Goal: Task Accomplishment & Management: Manage account settings

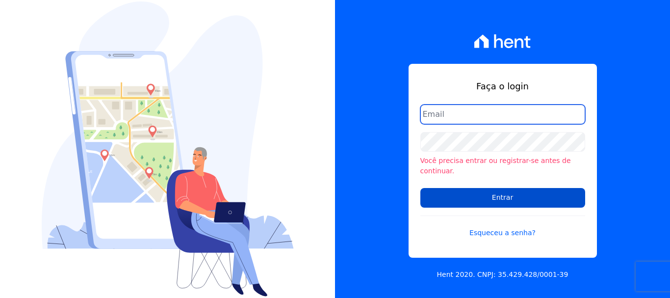
type input "[EMAIL_ADDRESS][DOMAIN_NAME]"
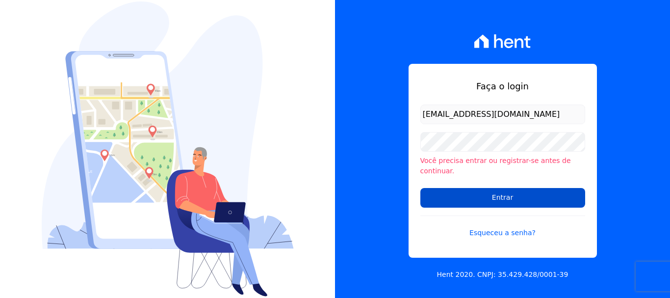
click at [507, 191] on input "Entrar" at bounding box center [502, 198] width 165 height 20
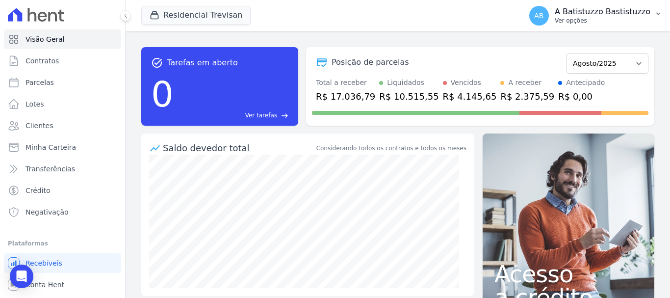
click at [543, 16] on span "AB" at bounding box center [538, 15] width 9 height 7
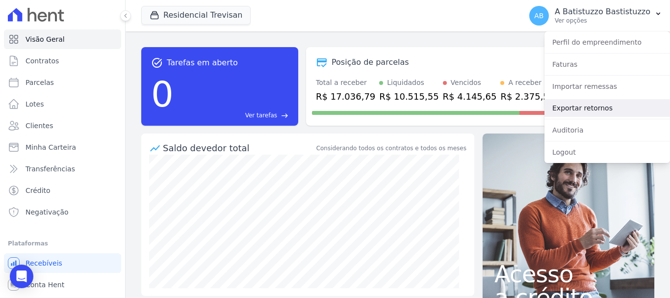
click at [561, 104] on link "Exportar retornos" at bounding box center [607, 108] width 126 height 18
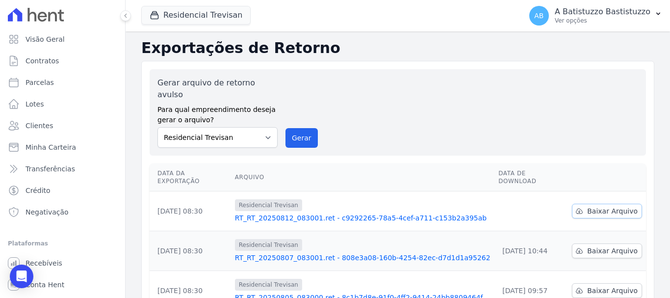
click at [604, 206] on span "Baixar Arquivo" at bounding box center [612, 211] width 51 height 10
click at [321, 213] on link "RT_RT_20250812_083001.ret - c9292265-78a5-4cef-a711-c153b2a395ab" at bounding box center [363, 218] width 256 height 10
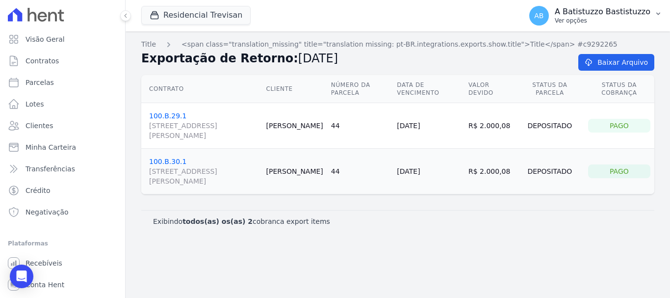
click at [542, 14] on span "AB" at bounding box center [539, 16] width 20 height 20
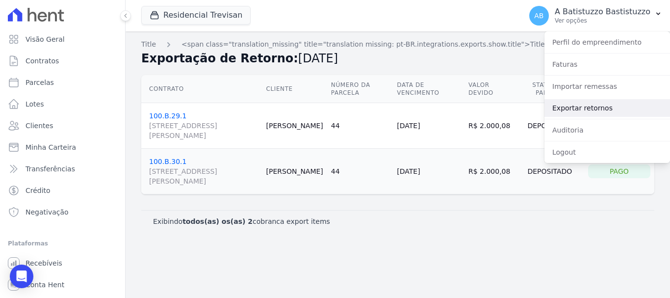
click at [572, 108] on link "Exportar retornos" at bounding box center [607, 108] width 126 height 18
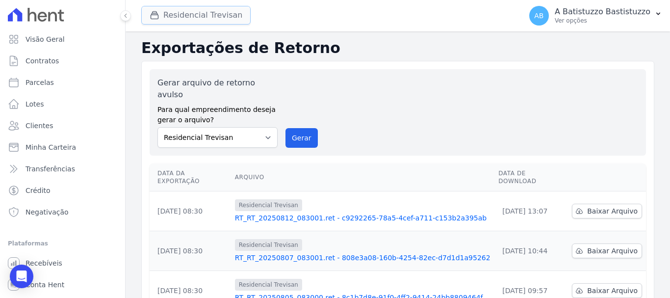
click at [200, 16] on button "Residencial Trevisan" at bounding box center [195, 15] width 109 height 19
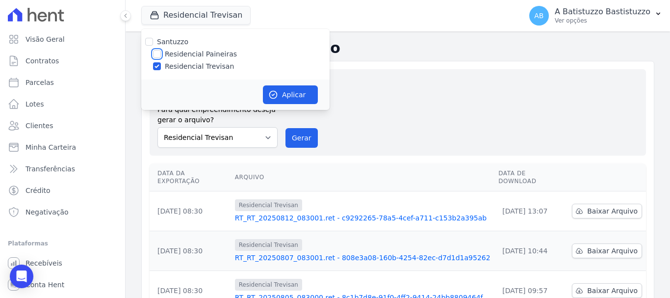
click at [157, 52] on input "Residencial Paineiras" at bounding box center [157, 54] width 8 height 8
checkbox input "true"
click at [155, 66] on input "Residencial Trevisan" at bounding box center [157, 66] width 8 height 8
checkbox input "false"
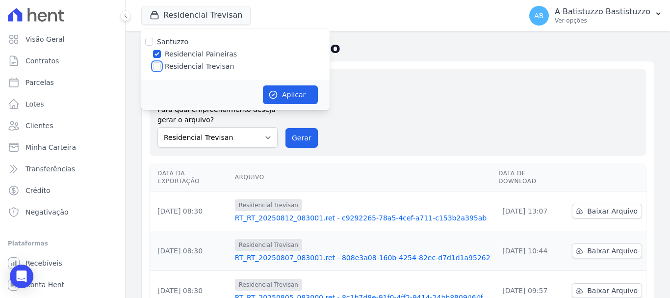
checkbox input "false"
click at [296, 93] on button "Aplicar" at bounding box center [290, 94] width 55 height 19
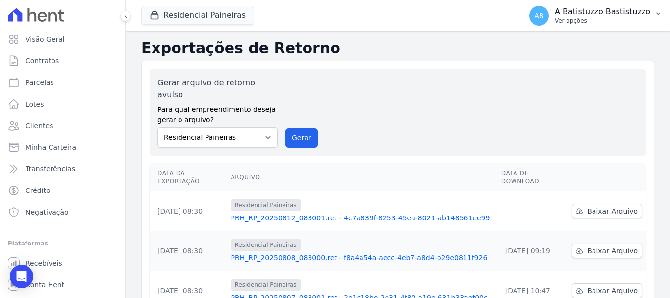
click at [543, 16] on span "AB" at bounding box center [538, 15] width 9 height 7
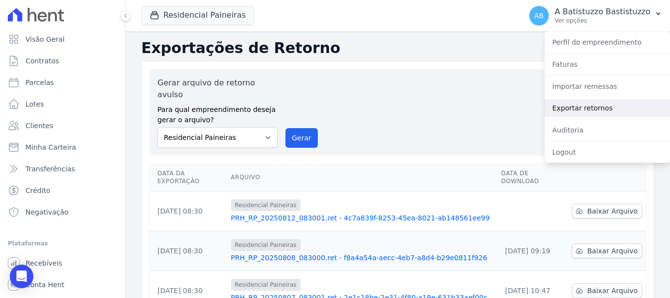
click at [567, 107] on link "Exportar retornos" at bounding box center [607, 108] width 126 height 18
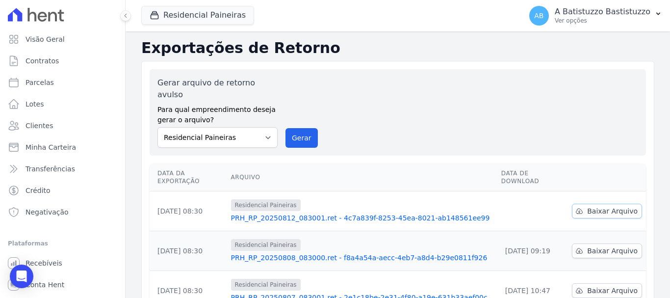
click at [607, 206] on span "Baixar Arquivo" at bounding box center [612, 211] width 51 height 10
click at [299, 213] on link "PRH_RP_20250812_083001.ret - 4c7a839f-8253-45ea-8021-ab148561ee99" at bounding box center [362, 218] width 262 height 10
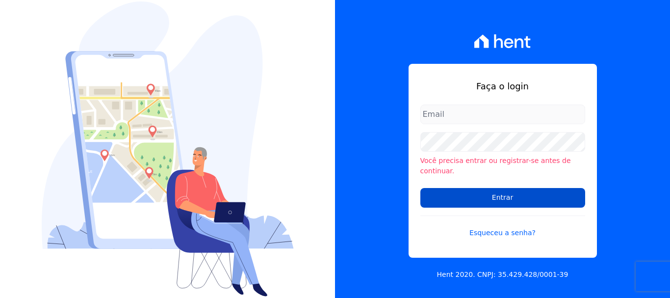
type input "ary@santuzzo.com.br"
click at [504, 192] on input "Entrar" at bounding box center [502, 198] width 165 height 20
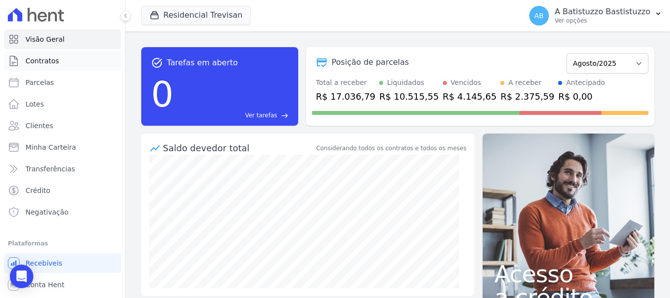
click at [39, 63] on span "Contratos" at bounding box center [42, 61] width 33 height 10
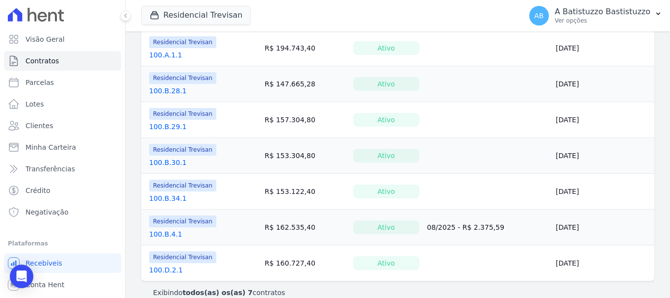
scroll to position [160, 0]
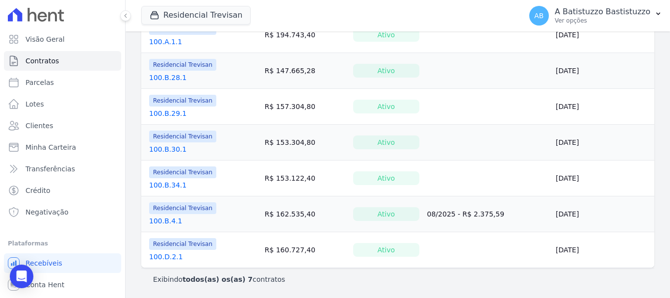
click at [167, 219] on link "100.B.4.1" at bounding box center [165, 221] width 33 height 10
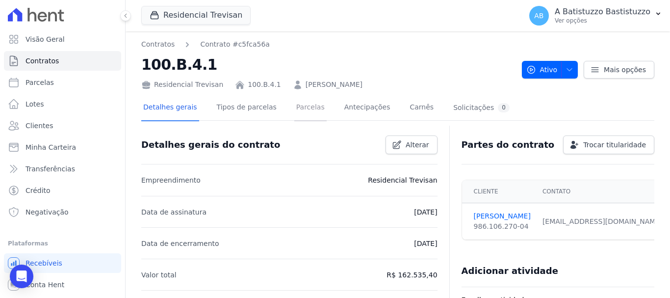
click at [295, 106] on link "Parcelas" at bounding box center [310, 108] width 32 height 26
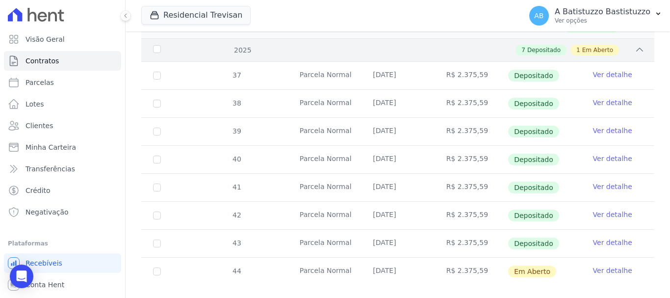
scroll to position [254, 0]
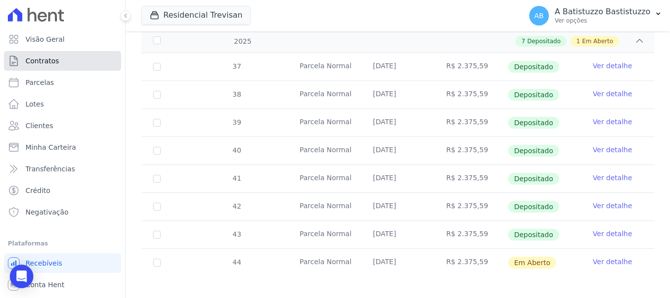
click at [63, 62] on link "Contratos" at bounding box center [62, 61] width 117 height 20
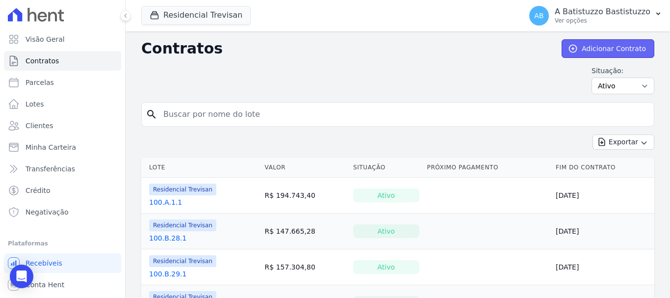
click at [589, 48] on link "Adicionar Contrato" at bounding box center [608, 48] width 93 height 19
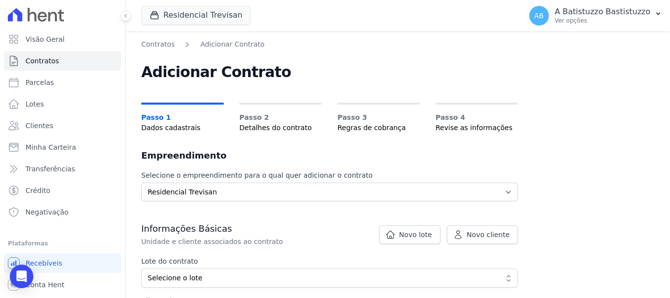
scroll to position [147, 0]
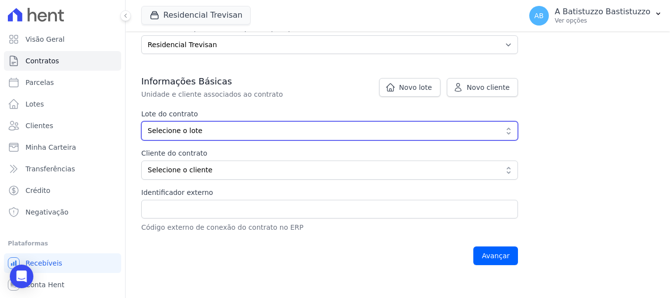
click at [212, 133] on span "Selecione o lote" at bounding box center [323, 131] width 350 height 10
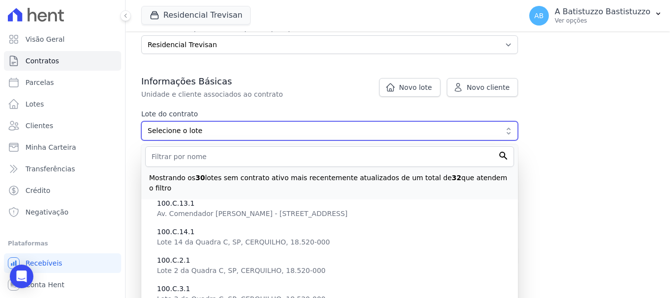
scroll to position [343, 0]
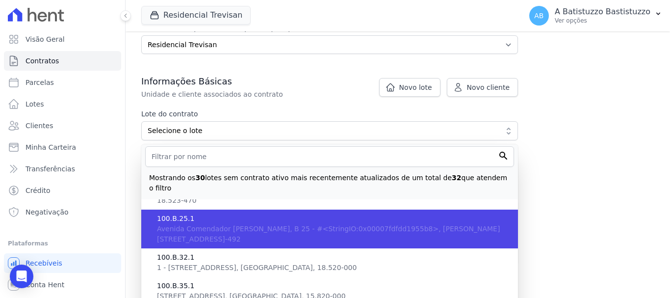
click at [200, 225] on span "Avenida Comendador Aurélio Persone, B 25 - #<StringIO:0x00007fdfdd1955b8>, Chav…" at bounding box center [328, 234] width 343 height 18
type input "9a5d3e03-44c8-4e44-9b2f-b9b33706b0b9"
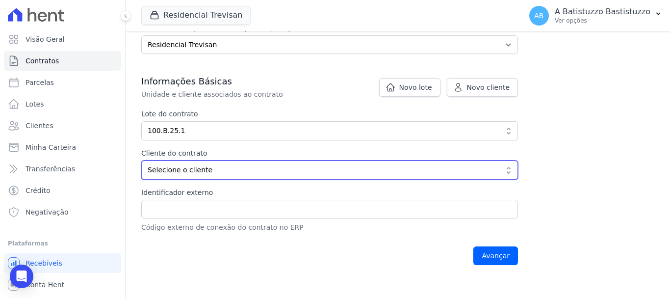
click at [195, 172] on span "Selecione o cliente" at bounding box center [323, 170] width 350 height 10
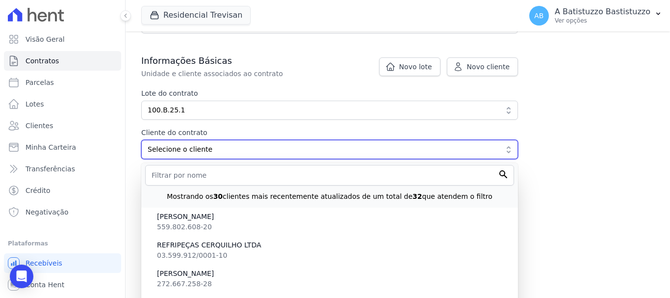
scroll to position [726, 0]
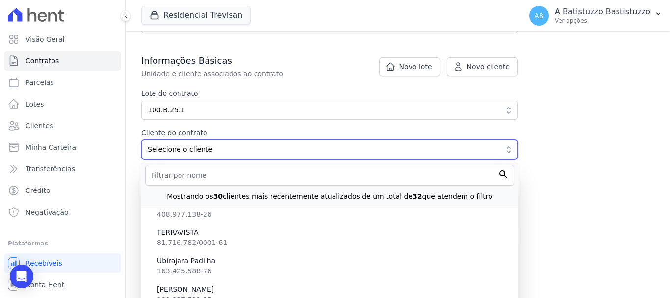
click at [160, 149] on span "Selecione o cliente" at bounding box center [323, 149] width 350 height 10
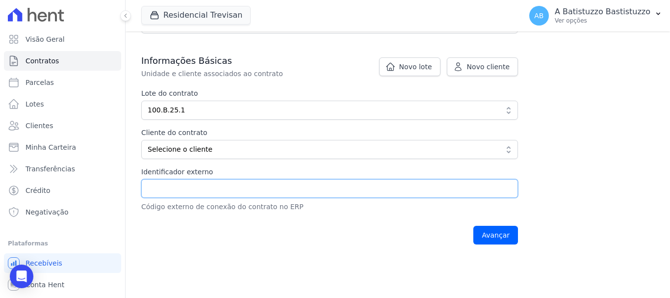
click at [158, 192] on input "Identificador externo" at bounding box center [329, 188] width 377 height 19
type input "100.b.25.1"
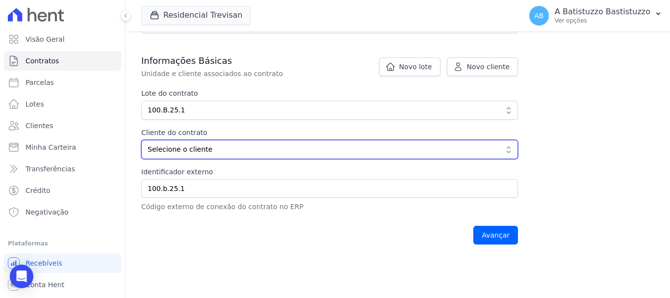
click at [204, 148] on span "Selecione o cliente" at bounding box center [323, 149] width 350 height 10
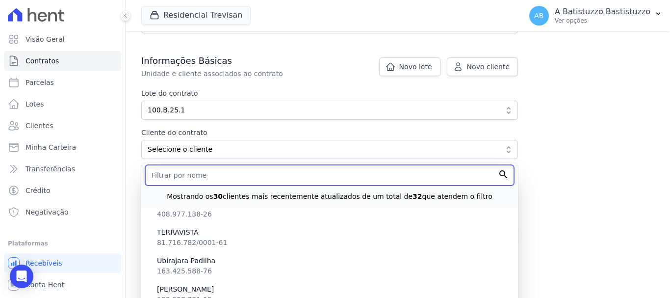
click at [305, 175] on input "text" at bounding box center [329, 175] width 369 height 21
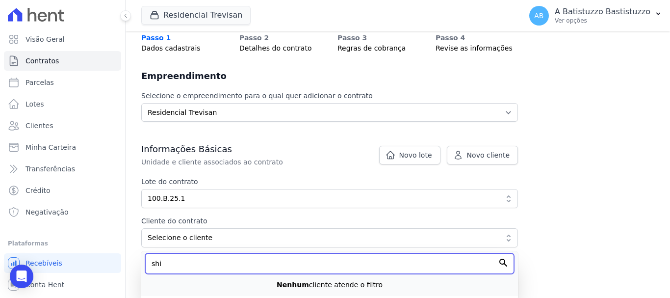
scroll to position [0, 0]
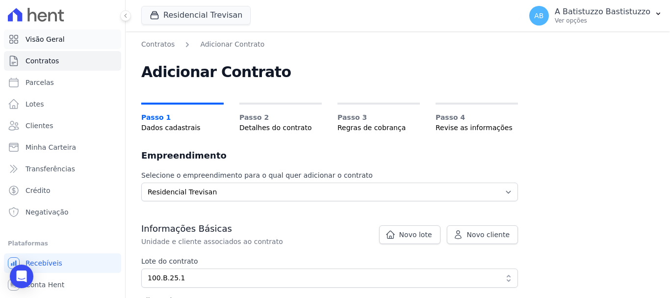
type input "shi"
click at [75, 42] on link "Visão Geral" at bounding box center [62, 39] width 117 height 20
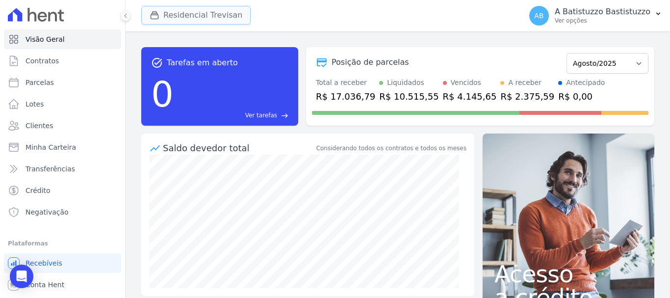
click at [198, 16] on button "Residencial Trevisan" at bounding box center [195, 15] width 109 height 19
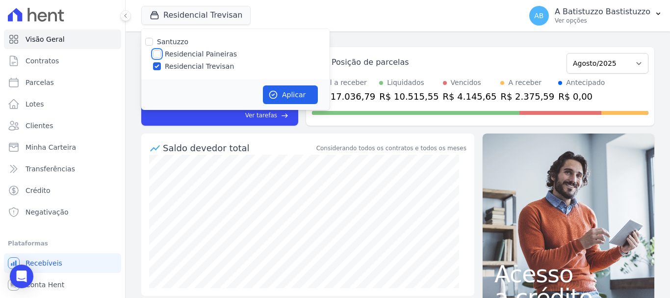
click at [159, 53] on input "Residencial Paineiras" at bounding box center [157, 54] width 8 height 8
checkbox input "true"
click at [155, 66] on input "Residencial Trevisan" at bounding box center [157, 66] width 8 height 8
checkbox input "false"
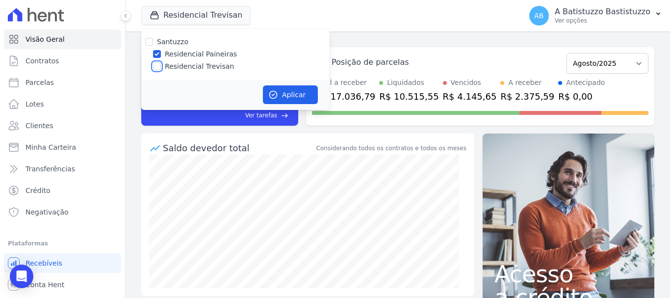
checkbox input "false"
click at [287, 87] on button "Aplicar" at bounding box center [290, 94] width 55 height 19
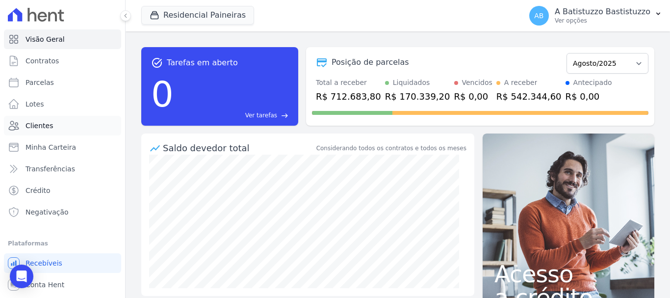
click at [75, 125] on link "Clientes" at bounding box center [62, 126] width 117 height 20
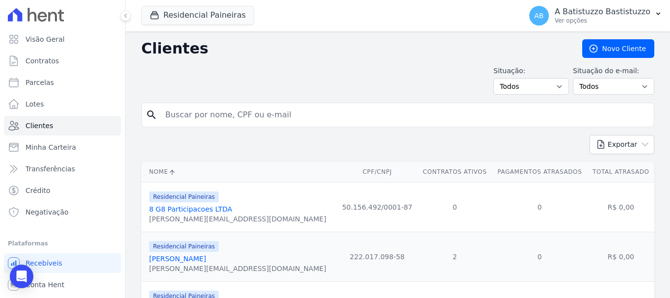
click at [181, 120] on input "search" at bounding box center [404, 115] width 490 height 20
click at [47, 129] on span "Clientes" at bounding box center [39, 126] width 27 height 10
click at [182, 119] on input "search" at bounding box center [404, 115] width 490 height 20
click at [181, 119] on input "search" at bounding box center [404, 115] width 490 height 20
type input "shirlei"
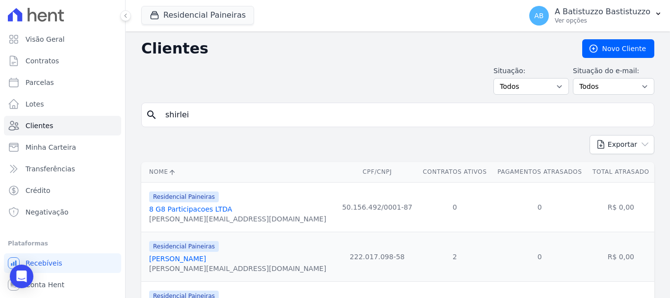
click at [190, 147] on div "Exportar PDF CSV Dimob 2024" at bounding box center [397, 148] width 513 height 27
click at [391, 122] on input "shirlei" at bounding box center [404, 115] width 490 height 20
click at [68, 106] on link "Lotes" at bounding box center [62, 104] width 117 height 20
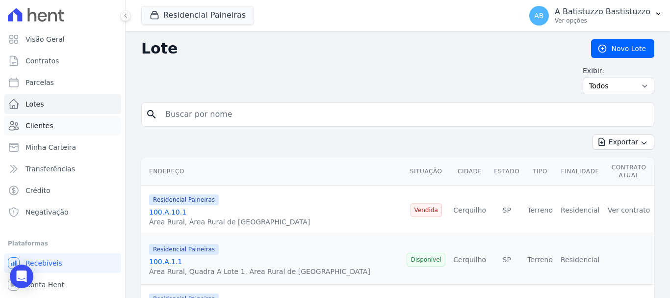
click at [19, 125] on link "Clientes" at bounding box center [62, 126] width 117 height 20
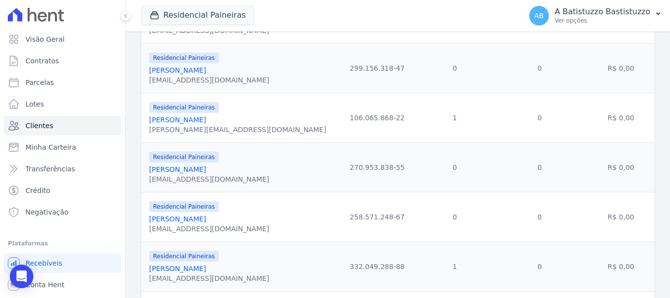
scroll to position [1166, 0]
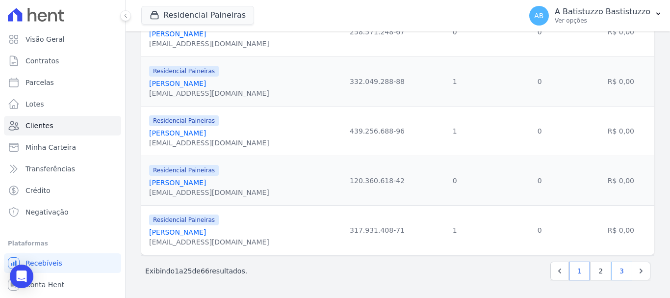
click at [616, 274] on link "3" at bounding box center [621, 270] width 21 height 19
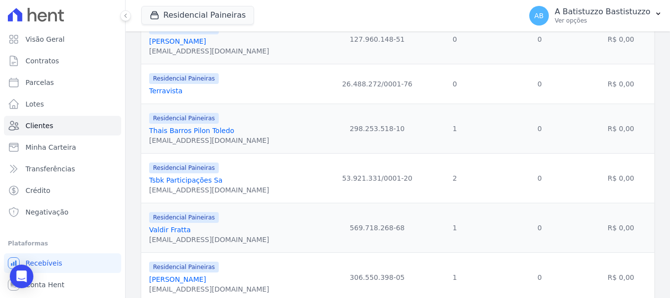
scroll to position [416, 0]
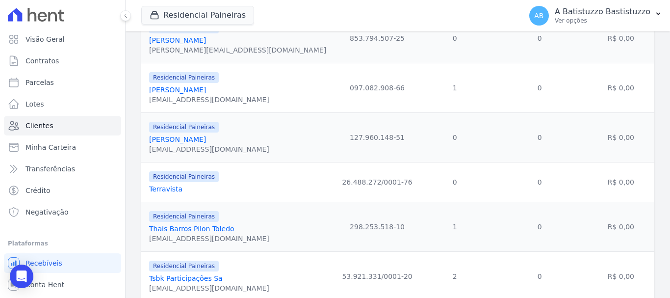
drag, startPoint x: 174, startPoint y: 136, endPoint x: 268, endPoint y: 126, distance: 94.3
click at [268, 126] on div "Residencial Paineiras Shirlei Francisco Martiena psico.martiena@gmail.com" at bounding box center [241, 137] width 184 height 33
click at [178, 129] on span "Residencial Paineiras" at bounding box center [184, 127] width 70 height 11
drag, startPoint x: 178, startPoint y: 129, endPoint x: 154, endPoint y: 130, distance: 24.1
click at [154, 130] on span "Residencial Paineiras" at bounding box center [184, 127] width 70 height 11
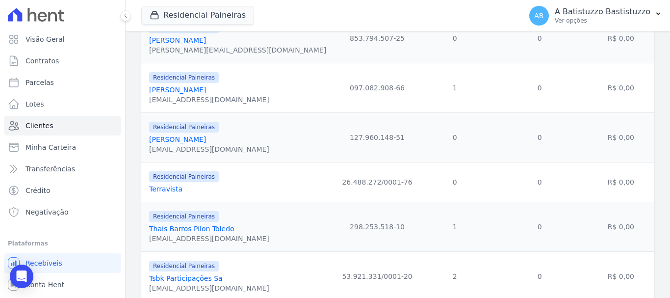
click at [154, 140] on link "Shirlei Francisco Martiena" at bounding box center [177, 139] width 57 height 8
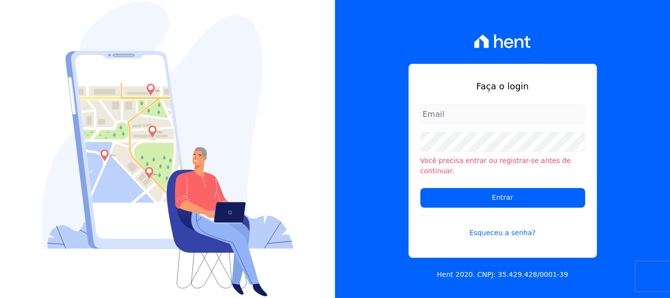
type input "[EMAIL_ADDRESS][DOMAIN_NAME]"
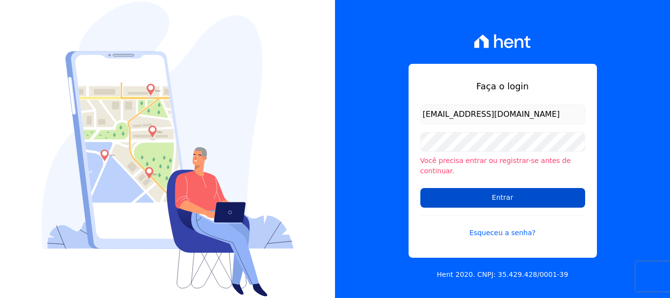
click at [498, 191] on input "Entrar" at bounding box center [502, 198] width 165 height 20
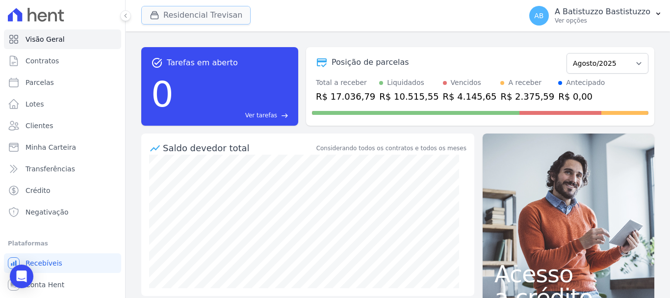
click at [200, 15] on button "Residencial Trevisan" at bounding box center [195, 15] width 109 height 19
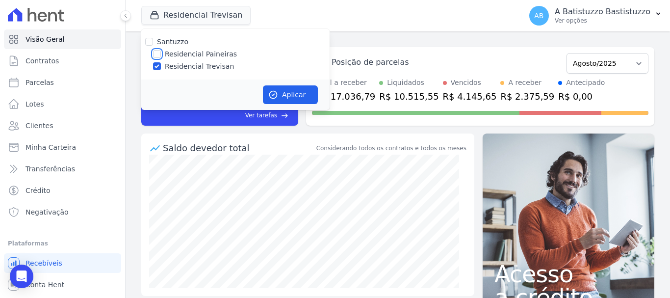
click at [156, 53] on input "Residencial Paineiras" at bounding box center [157, 54] width 8 height 8
checkbox input "true"
click at [158, 65] on input "Residencial Trevisan" at bounding box center [157, 66] width 8 height 8
checkbox input "false"
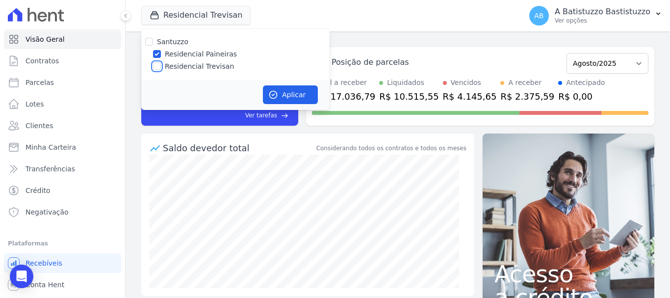
checkbox input "false"
click at [293, 93] on button "Aplicar" at bounding box center [290, 94] width 55 height 19
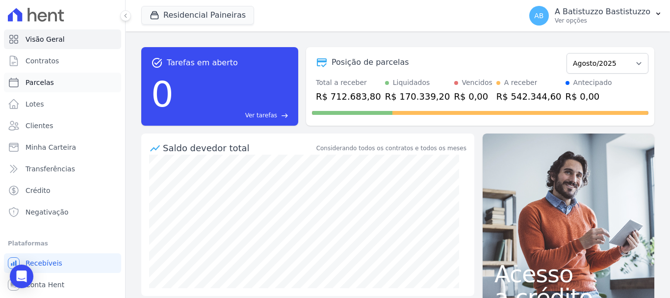
click at [52, 82] on link "Parcelas" at bounding box center [62, 83] width 117 height 20
select select
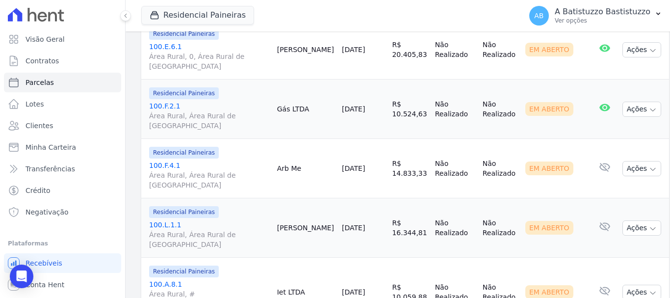
scroll to position [1448, 0]
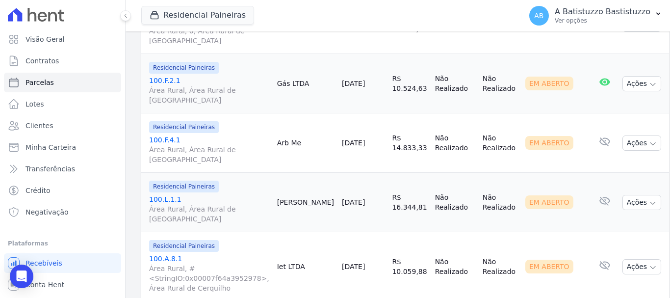
select select
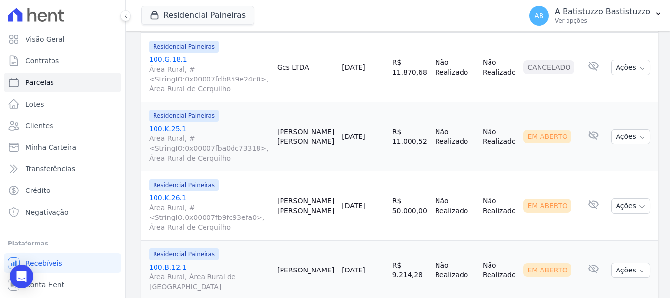
scroll to position [588, 0]
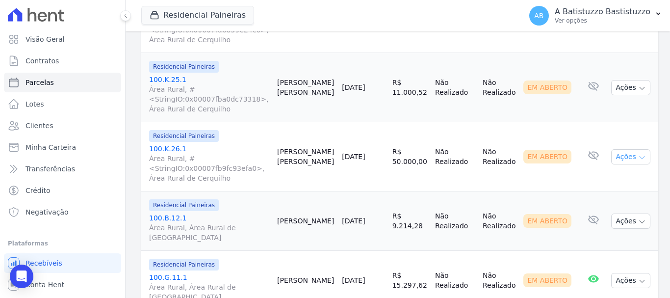
click at [612, 149] on button "Ações" at bounding box center [630, 156] width 39 height 15
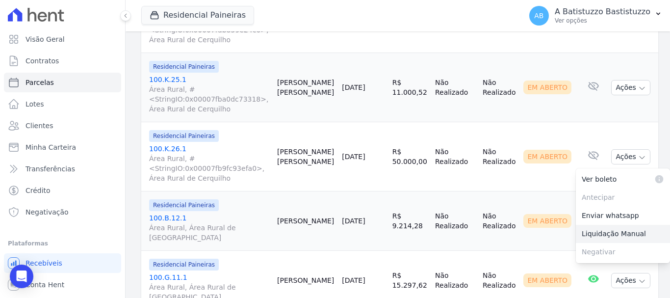
click at [602, 225] on link "Liquidação Manual" at bounding box center [623, 234] width 94 height 18
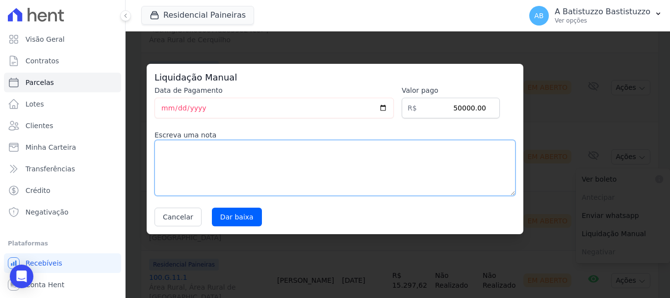
click at [176, 155] on textarea at bounding box center [334, 168] width 361 height 56
type textarea "pix"
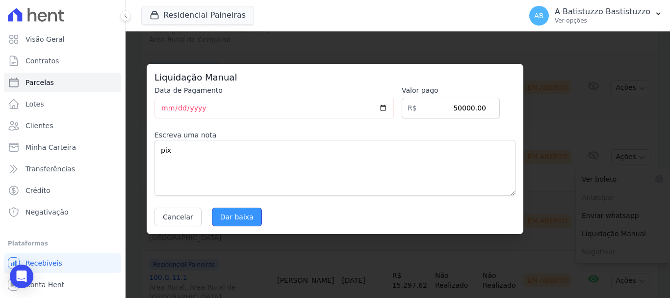
click at [234, 214] on input "Dar baixa" at bounding box center [237, 216] width 50 height 19
select select
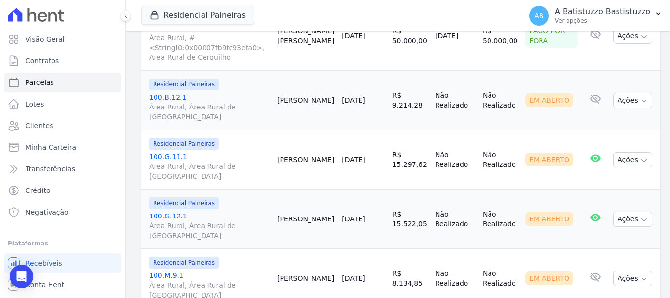
scroll to position [562, 0]
